Goal: Task Accomplishment & Management: Manage account settings

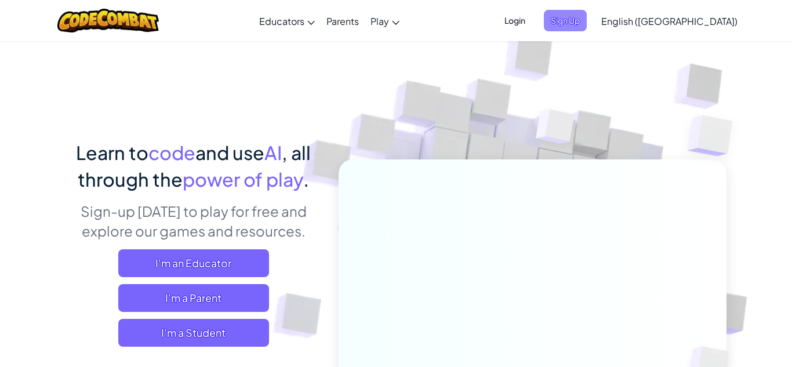
click at [587, 30] on span "Sign Up" at bounding box center [565, 20] width 43 height 21
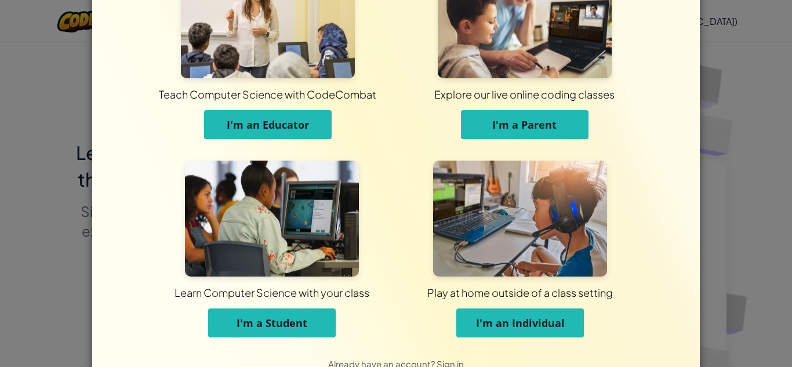
scroll to position [63, 0]
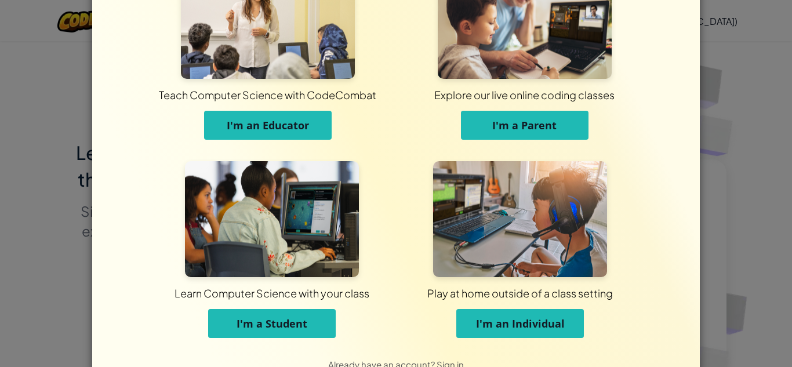
click at [724, 96] on div "Teach Computer Science with CodeCombat I'm an Educator Explore our live online …" at bounding box center [396, 183] width 792 height 367
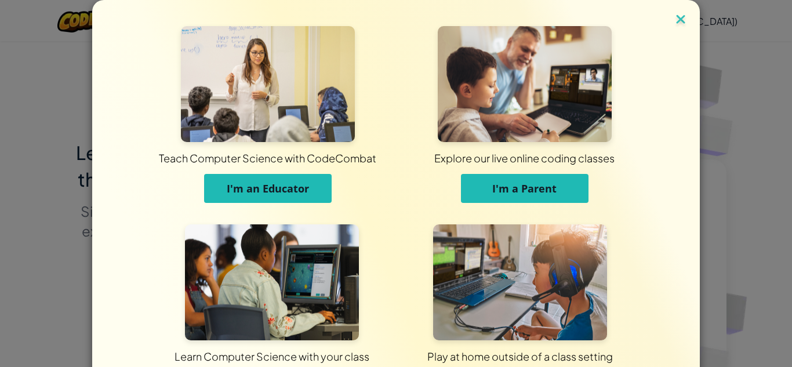
click at [683, 19] on img at bounding box center [680, 20] width 15 height 17
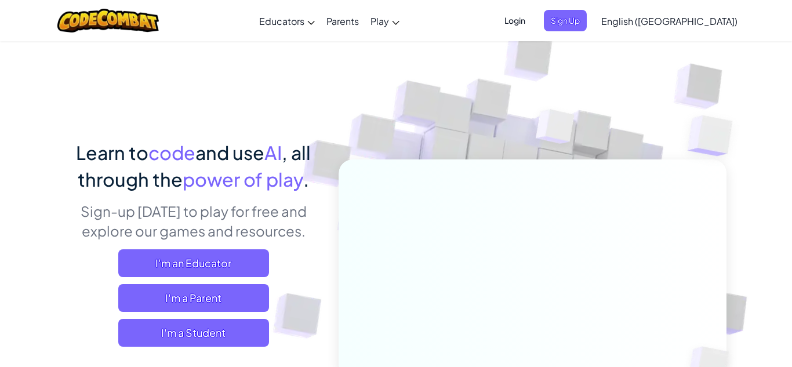
click at [532, 30] on span "Login" at bounding box center [515, 20] width 35 height 21
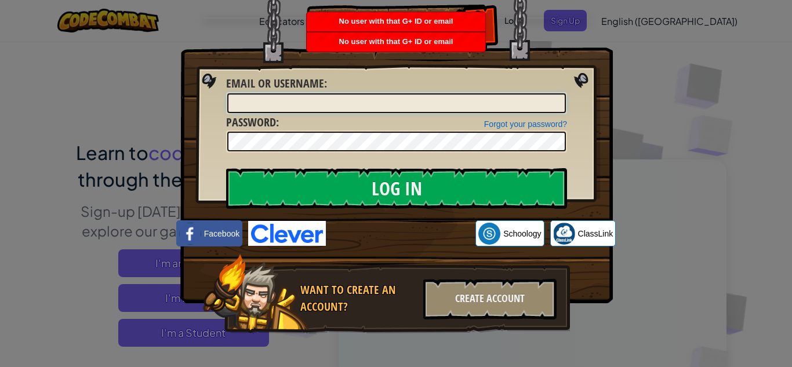
click at [413, 107] on input "Email or Username :" at bounding box center [396, 103] width 339 height 20
type input "pureunkim"
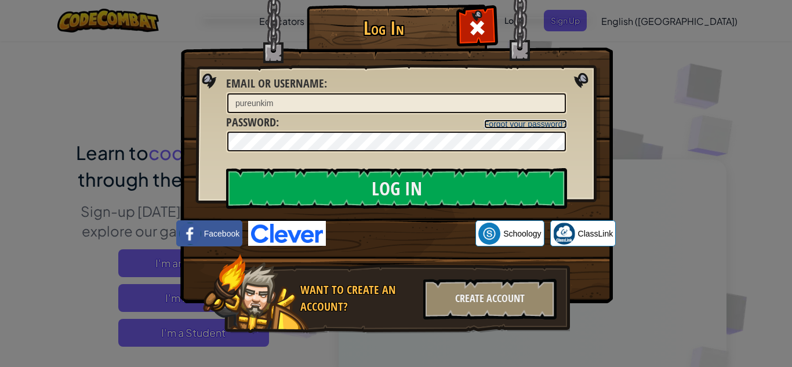
click at [513, 125] on link "Forgot your password?" at bounding box center [525, 123] width 83 height 9
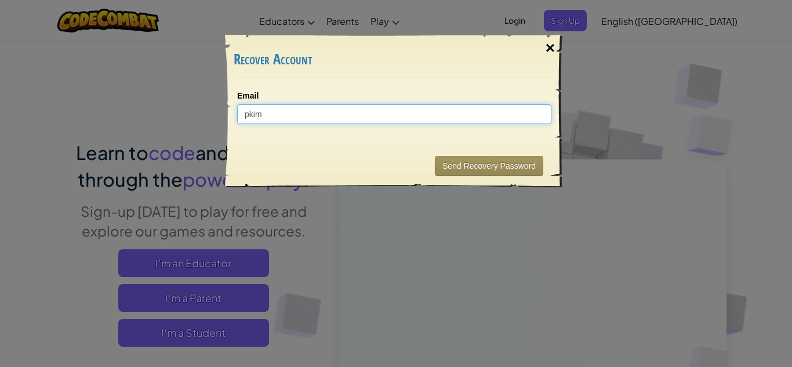
type input "pkim"
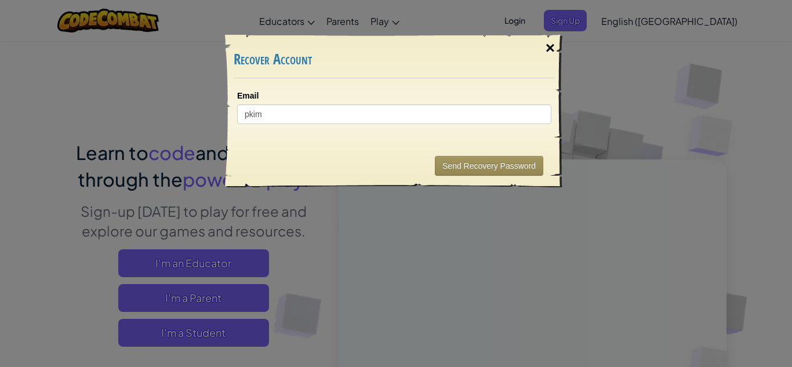
click at [543, 41] on div "×" at bounding box center [550, 48] width 27 height 34
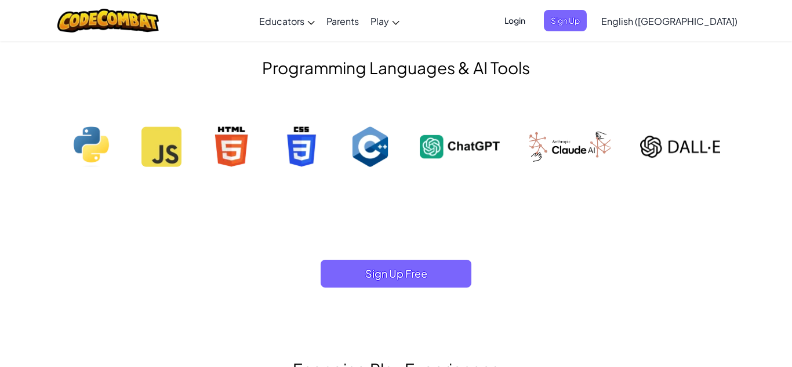
scroll to position [1134, 0]
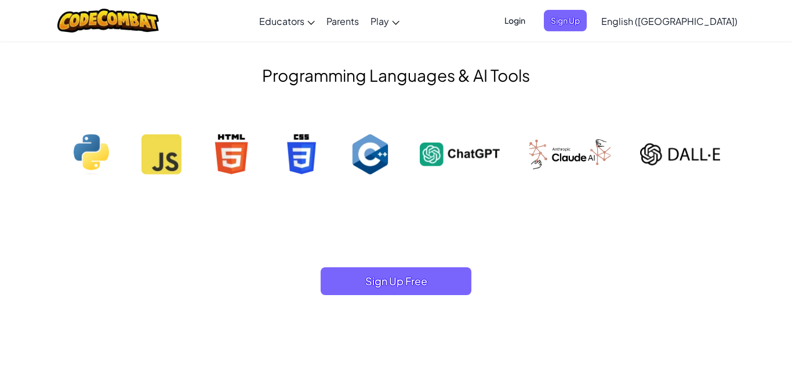
click at [472, 150] on img at bounding box center [460, 154] width 80 height 41
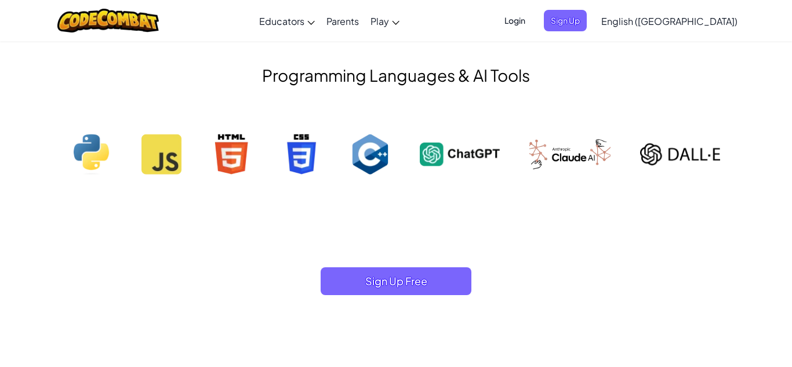
click at [472, 150] on img at bounding box center [460, 154] width 80 height 41
drag, startPoint x: 419, startPoint y: 135, endPoint x: 492, endPoint y: 179, distance: 85.0
click at [492, 179] on div "Programming Languages & AI Tools" at bounding box center [396, 130] width 678 height 181
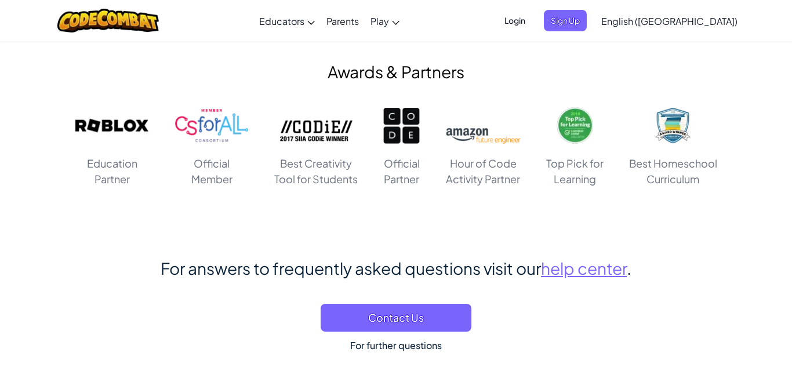
scroll to position [6665, 0]
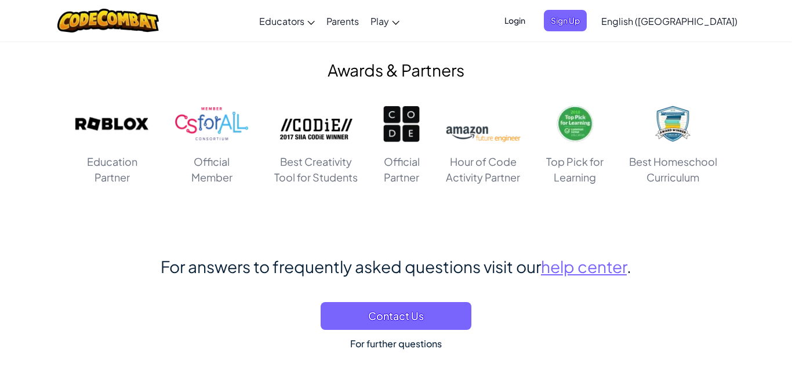
click at [416, 65] on h2 "Awards & Partners" at bounding box center [396, 70] width 661 height 24
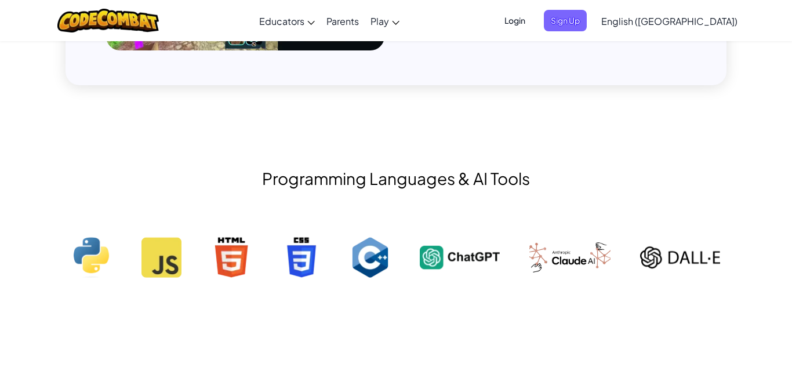
scroll to position [1036, 0]
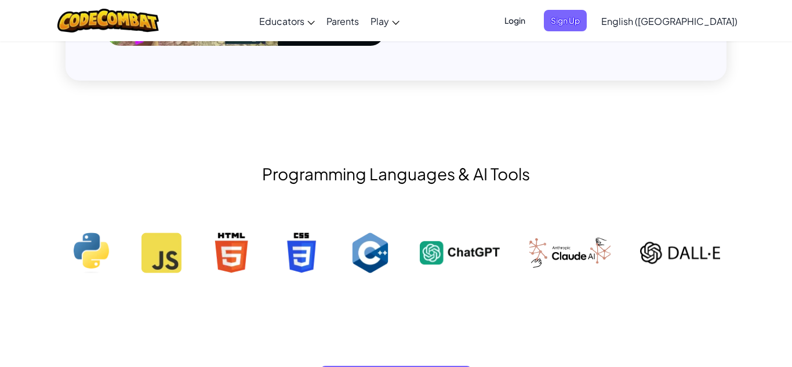
click at [654, 263] on img at bounding box center [680, 253] width 80 height 41
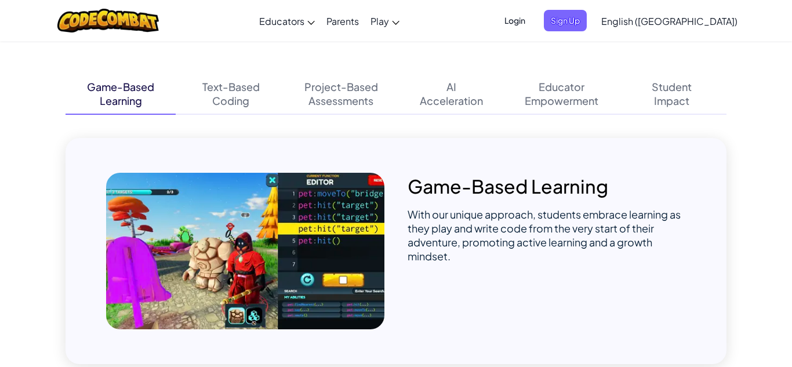
scroll to position [756, 0]
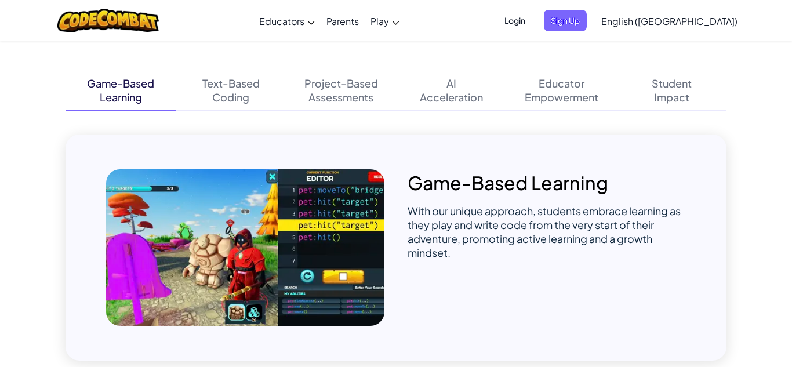
click at [532, 20] on span "Login" at bounding box center [515, 20] width 35 height 21
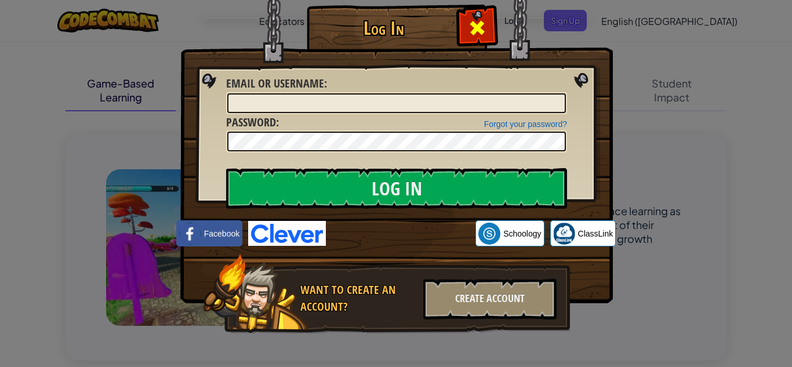
click at [488, 19] on div at bounding box center [477, 26] width 37 height 37
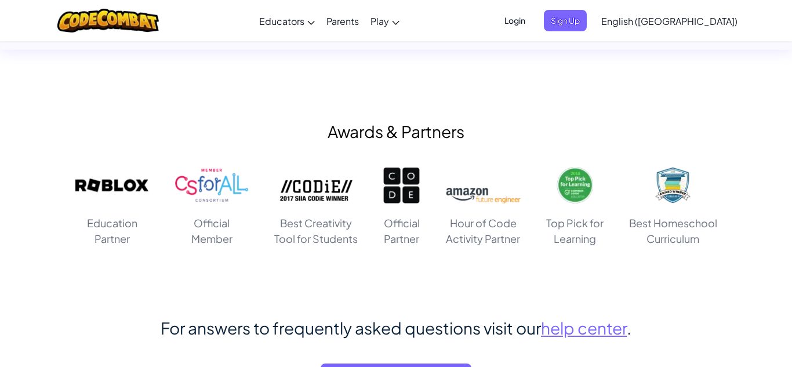
scroll to position [6608, 0]
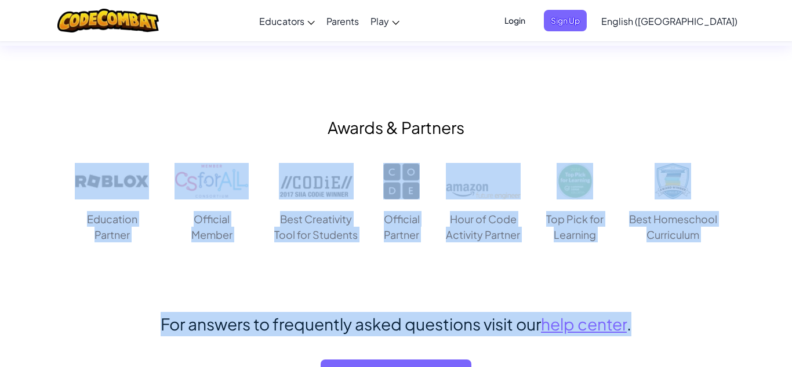
drag, startPoint x: 73, startPoint y: 172, endPoint x: 688, endPoint y: 321, distance: 632.3
copy div "Education Partner Official Member Best Creativity Tool for Students Official Pa…"
click at [532, 20] on span "Login" at bounding box center [515, 20] width 35 height 21
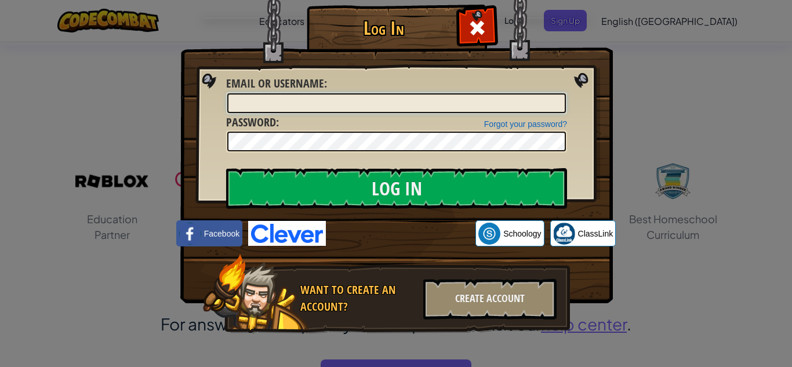
click at [492, 99] on input "Email or Username :" at bounding box center [396, 103] width 339 height 20
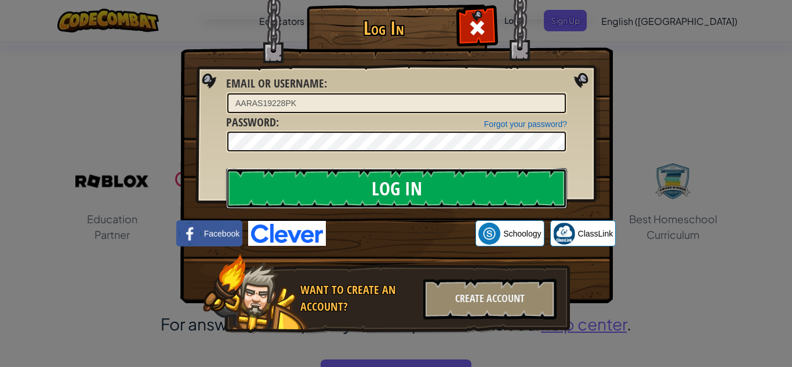
click at [436, 193] on input "Log In" at bounding box center [396, 188] width 341 height 41
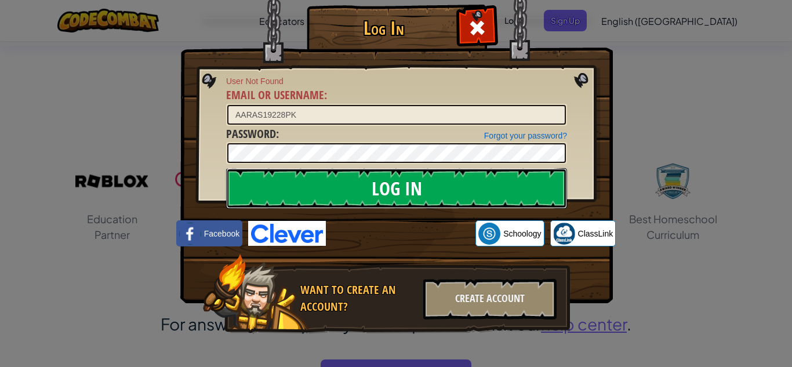
click at [410, 172] on input "Log In" at bounding box center [396, 188] width 341 height 41
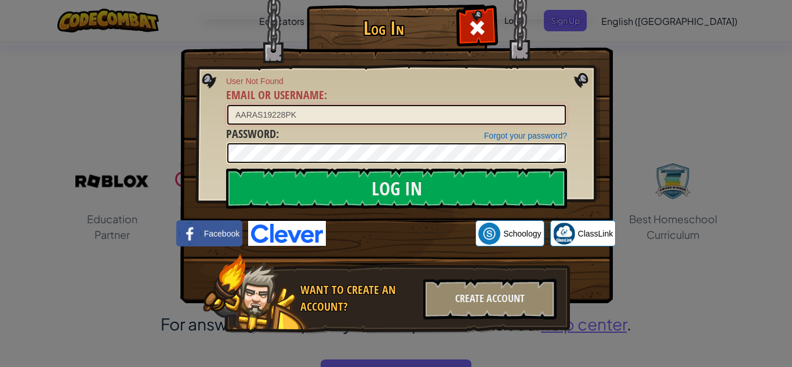
click at [276, 116] on input "AARAS19228PK" at bounding box center [396, 115] width 339 height 20
type input "AARAS1928PK"
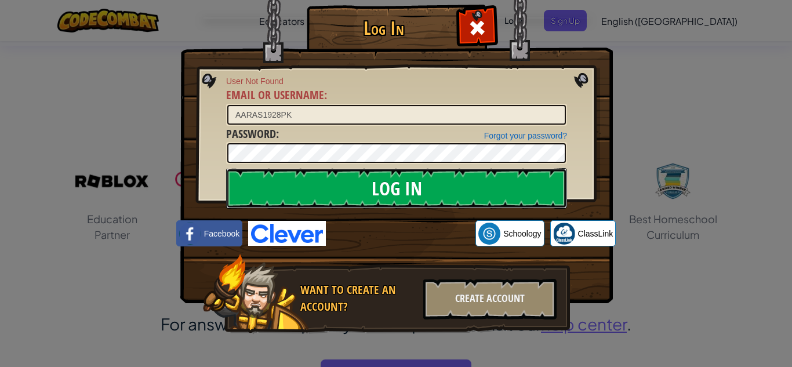
click at [316, 188] on input "Log In" at bounding box center [396, 188] width 341 height 41
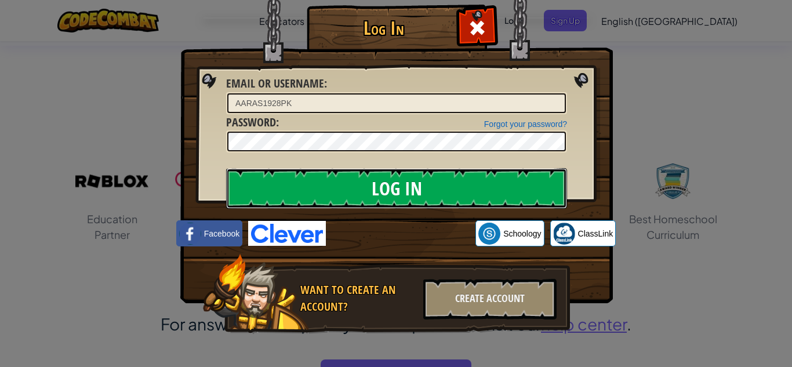
scroll to position [6459, 0]
